Goal: Transaction & Acquisition: Purchase product/service

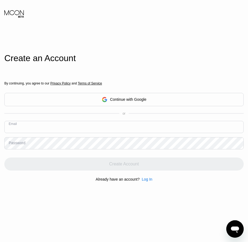
paste input "[EMAIL_ADDRESS][DOMAIN_NAME]"
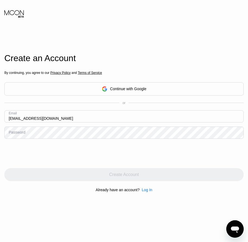
type input "[EMAIL_ADDRESS][DOMAIN_NAME]"
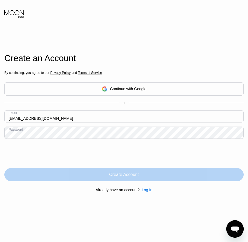
click at [129, 174] on div "Create Account" at bounding box center [124, 174] width 30 height 5
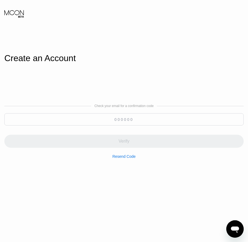
paste input "932008"
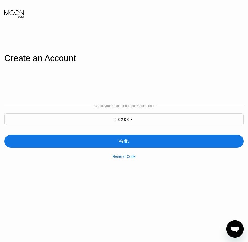
type input "932008"
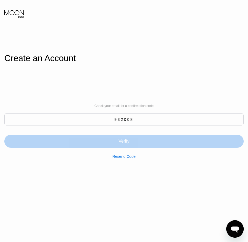
click at [118, 143] on div "Verify" at bounding box center [123, 140] width 11 height 5
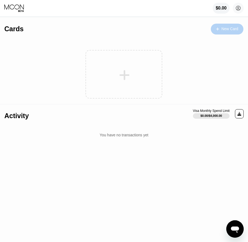
click at [228, 29] on div "New Card" at bounding box center [229, 29] width 17 height 5
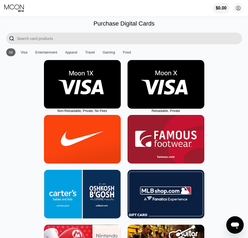
click at [152, 101] on img at bounding box center [165, 84] width 77 height 49
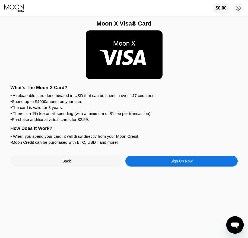
click at [168, 166] on div "Sign Up Now" at bounding box center [181, 160] width 112 height 11
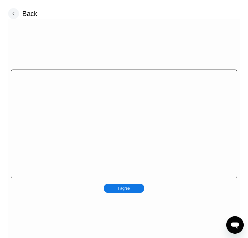
click at [128, 190] on div "I agree" at bounding box center [124, 187] width 12 height 5
click at [133, 192] on div "I agree" at bounding box center [124, 187] width 41 height 9
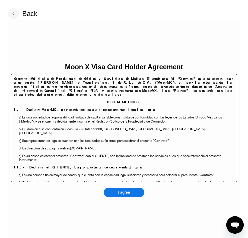
click at [131, 191] on div "I agree" at bounding box center [124, 191] width 41 height 9
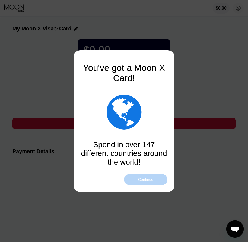
click at [154, 179] on div "Continue" at bounding box center [145, 179] width 43 height 11
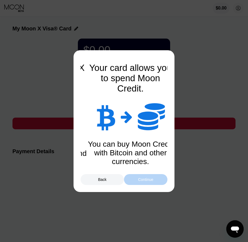
click at [154, 179] on div "Continue" at bounding box center [145, 179] width 43 height 11
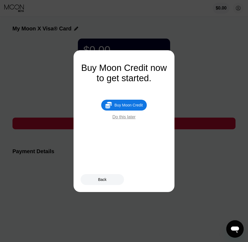
click at [138, 107] on div "Buy Moon Credit" at bounding box center [128, 105] width 28 height 4
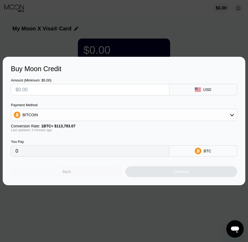
click at [79, 177] on div "Back" at bounding box center [67, 171] width 112 height 11
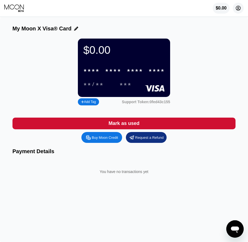
click at [236, 9] on icon at bounding box center [238, 8] width 5 height 5
